Goal: Find contact information: Find contact information

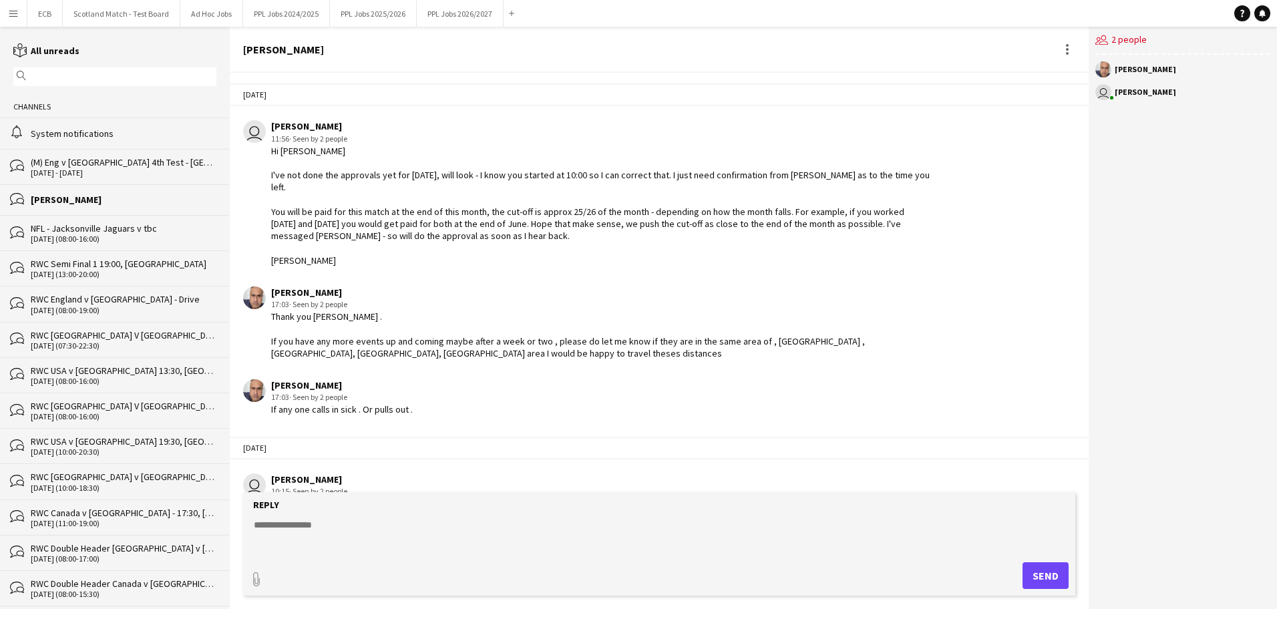
scroll to position [2483, 0]
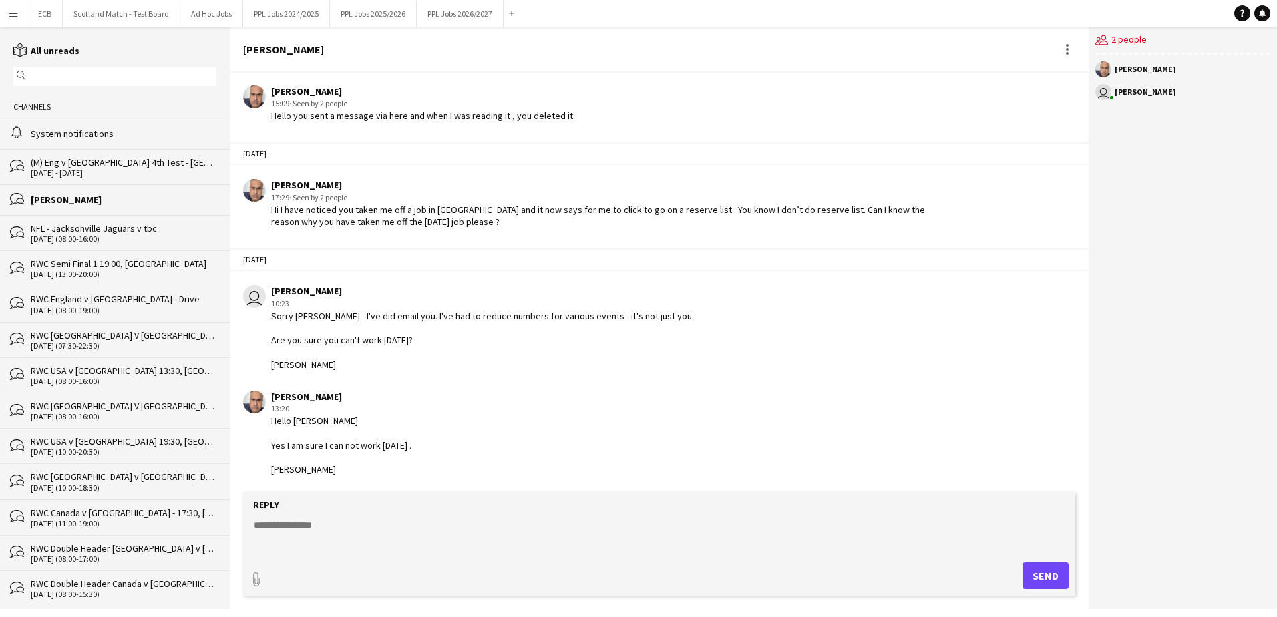
click at [16, 10] on app-icon "Menu" at bounding box center [13, 13] width 11 height 11
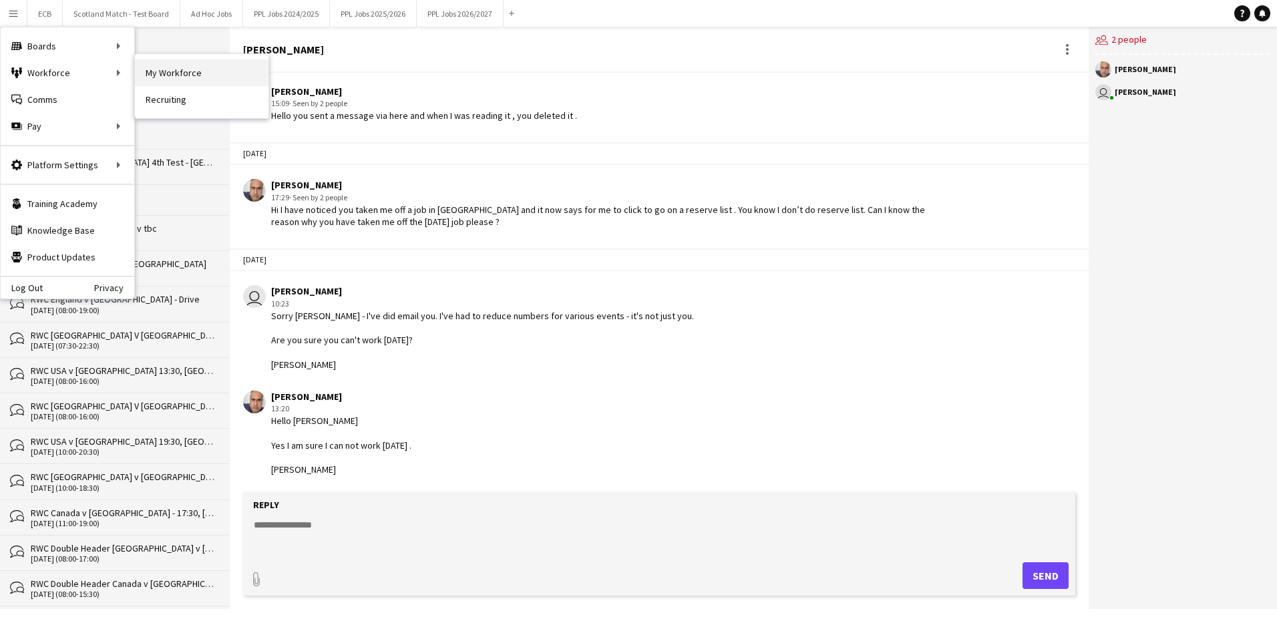
click at [167, 65] on link "My Workforce" at bounding box center [202, 72] width 134 height 27
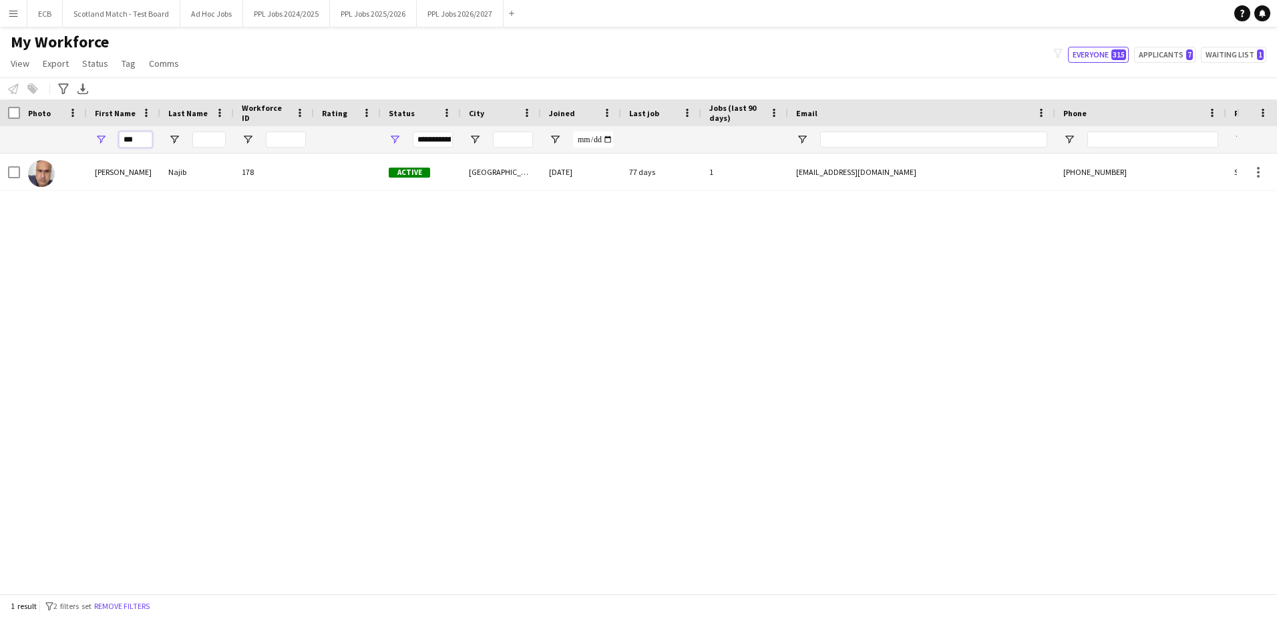
drag, startPoint x: 140, startPoint y: 134, endPoint x: 32, endPoint y: 140, distance: 108.4
click at [32, 140] on div "***" at bounding box center [724, 139] width 1448 height 27
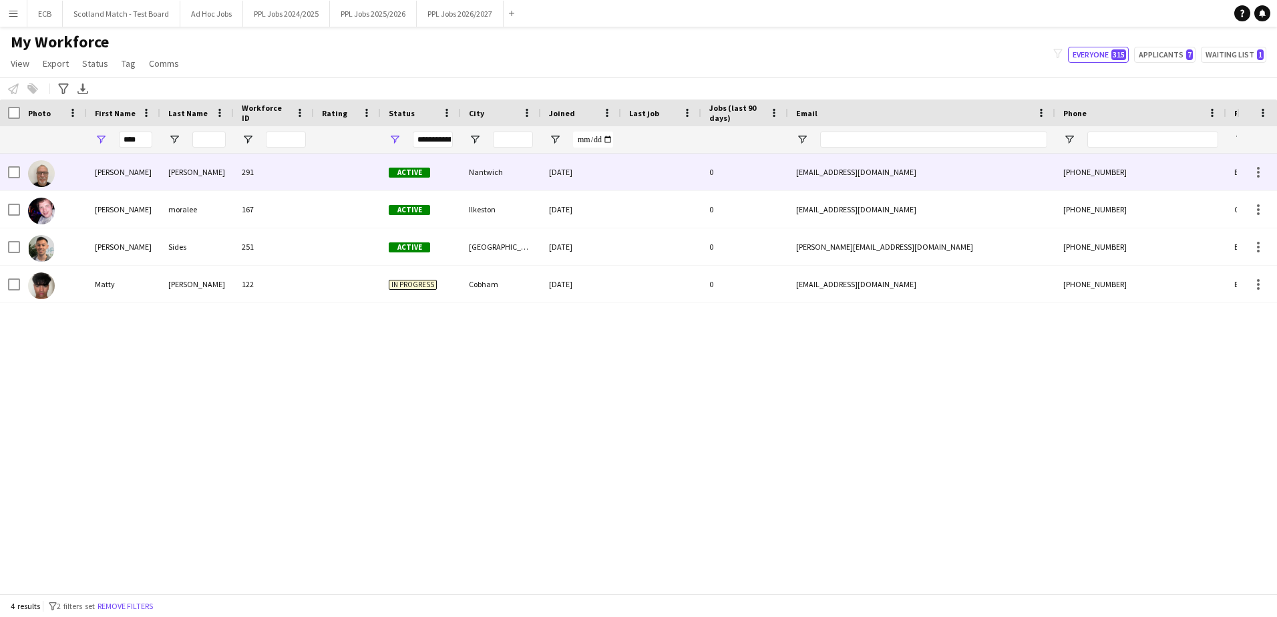
click at [982, 166] on div "[EMAIL_ADDRESS][DOMAIN_NAME]" at bounding box center [921, 172] width 267 height 37
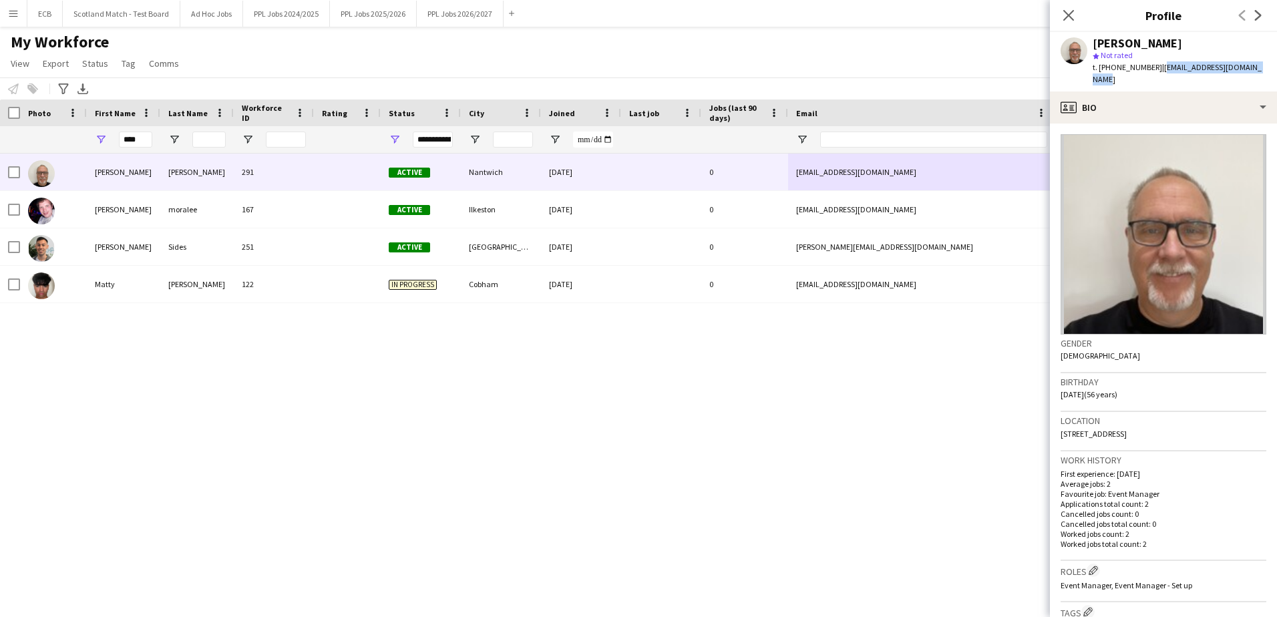
drag, startPoint x: 1157, startPoint y: 69, endPoint x: 1271, endPoint y: 75, distance: 114.4
click at [1271, 75] on div "[PERSON_NAME] star Not rated t. [PHONE_NUMBER] | [PERSON_NAME][EMAIL_ADDRESS][D…" at bounding box center [1163, 61] width 227 height 59
copy span "[EMAIL_ADDRESS][DOMAIN_NAME]"
drag, startPoint x: 143, startPoint y: 132, endPoint x: 78, endPoint y: 140, distance: 65.4
click at [78, 140] on div "****" at bounding box center [724, 139] width 1448 height 27
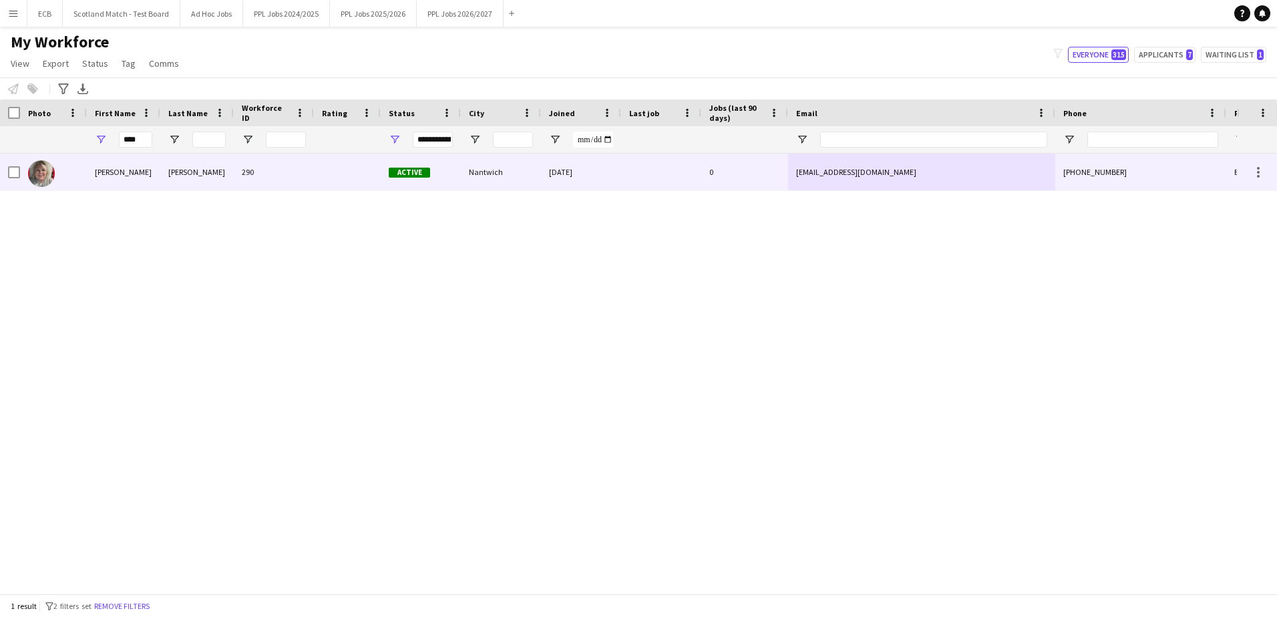
click at [112, 174] on div "[PERSON_NAME]" at bounding box center [123, 172] width 73 height 37
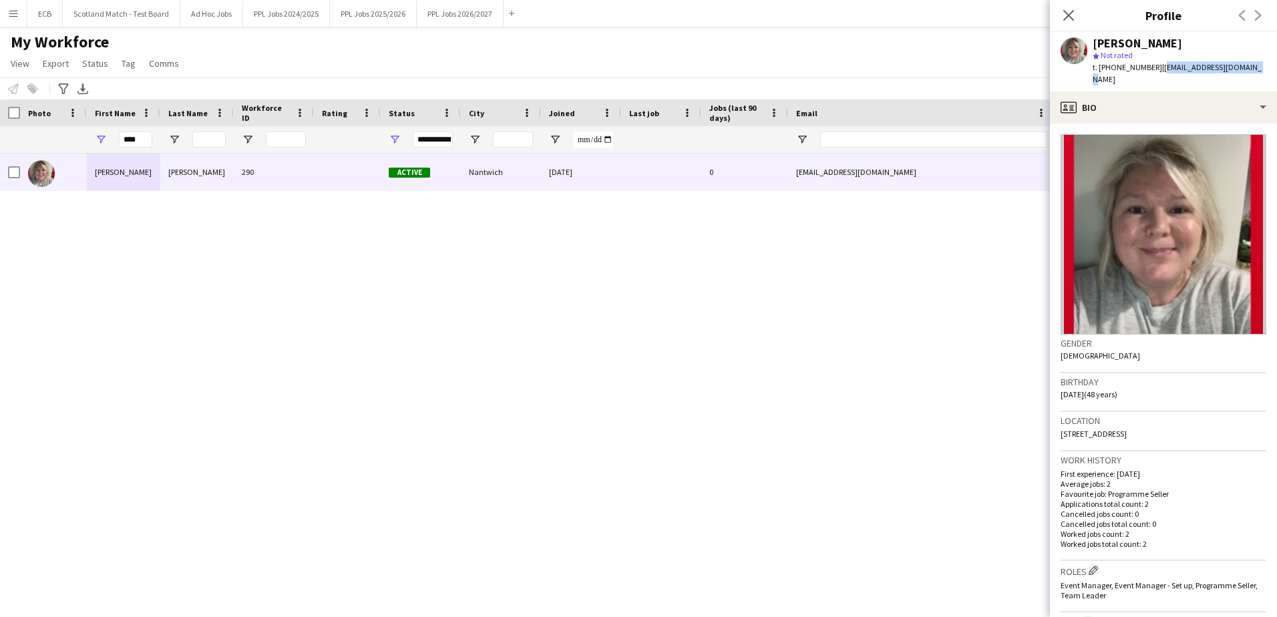
drag, startPoint x: 1156, startPoint y: 71, endPoint x: 1258, endPoint y: 68, distance: 101.6
click at [1258, 68] on div "[PERSON_NAME] star Not rated t. [PHONE_NUMBER] | [EMAIL_ADDRESS][DOMAIN_NAME]" at bounding box center [1163, 61] width 227 height 59
copy span "[EMAIL_ADDRESS][DOMAIN_NAME]"
drag, startPoint x: 139, startPoint y: 140, endPoint x: 67, endPoint y: 144, distance: 71.6
click at [67, 144] on div "****" at bounding box center [724, 139] width 1448 height 27
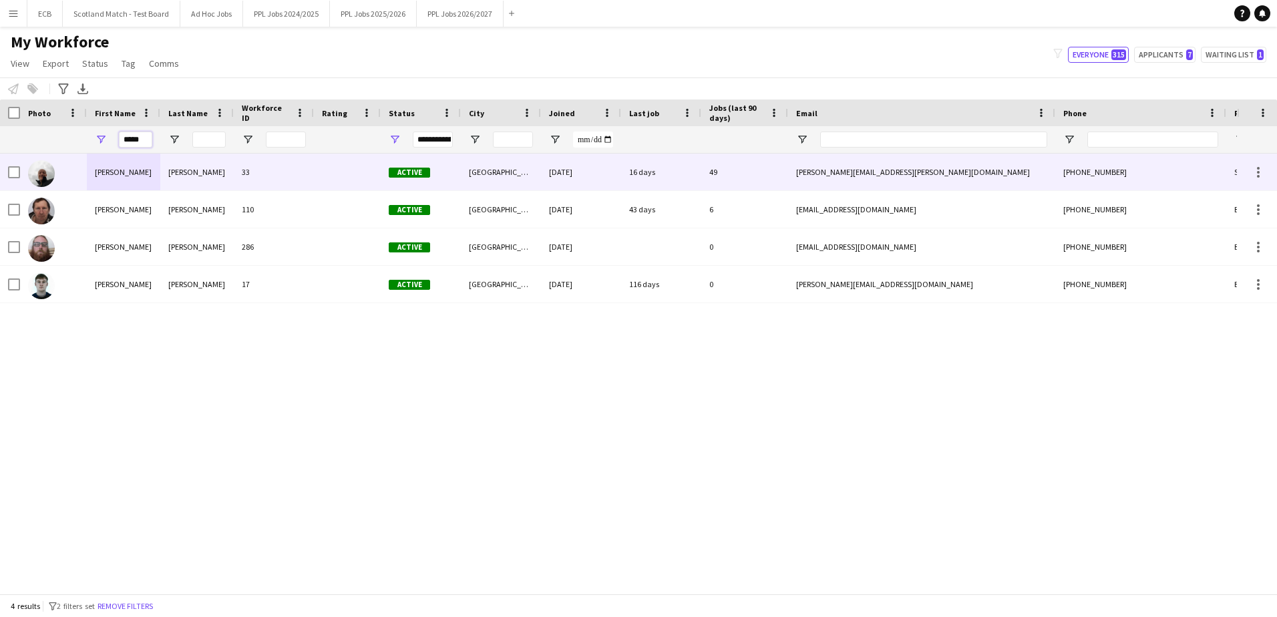
type input "*****"
click at [131, 173] on div "[PERSON_NAME]" at bounding box center [123, 172] width 73 height 37
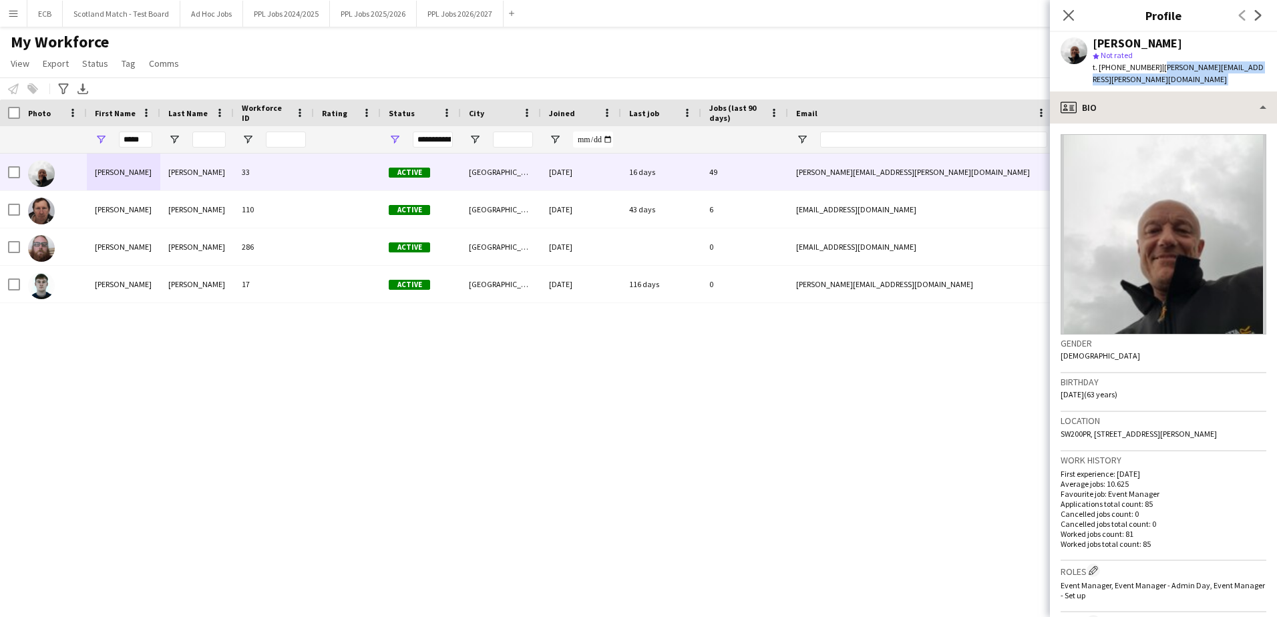
drag, startPoint x: 1156, startPoint y: 64, endPoint x: 1276, endPoint y: 82, distance: 120.9
click at [1276, 82] on app-crew-profile "Close pop-in Profile Previous Next [PERSON_NAME] star Not rated t. [PHONE_NUMBE…" at bounding box center [1163, 308] width 227 height 617
copy app-crew-profile "[PERSON_NAME][EMAIL_ADDRESS][PERSON_NAME][DOMAIN_NAME] profile"
